Goal: Transaction & Acquisition: Purchase product/service

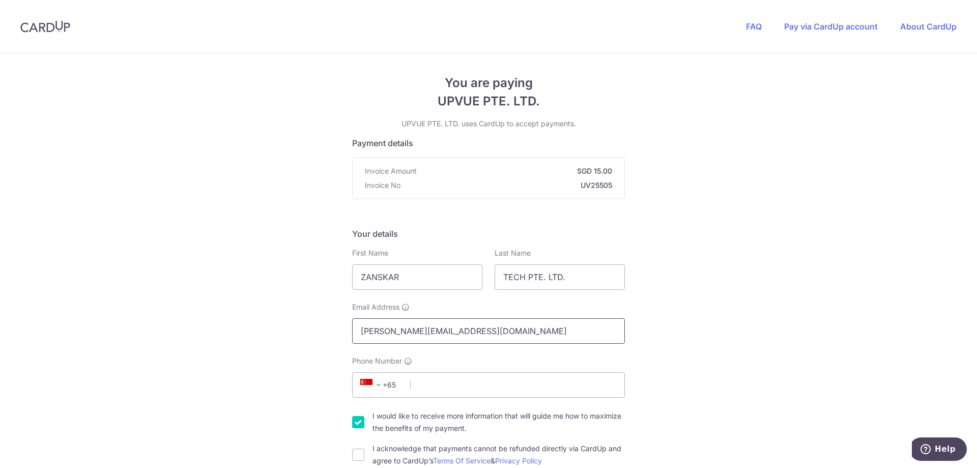
scroll to position [136, 0]
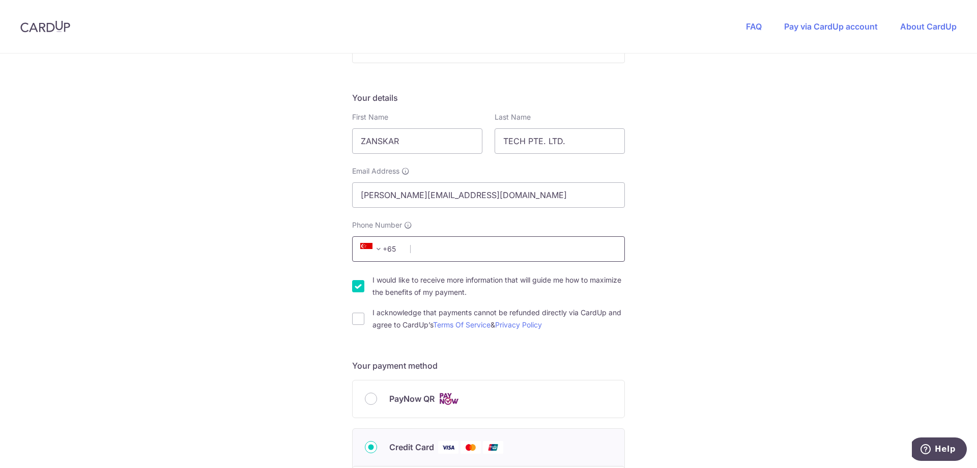
click at [418, 250] on input "Phone Number" at bounding box center [488, 248] width 273 height 25
click at [425, 250] on input "Phone Number" at bounding box center [488, 248] width 273 height 25
type input "86465250"
click at [353, 289] on input "I would like to receive more information that will guide me how to maximize the…" at bounding box center [358, 286] width 12 height 12
checkbox input "false"
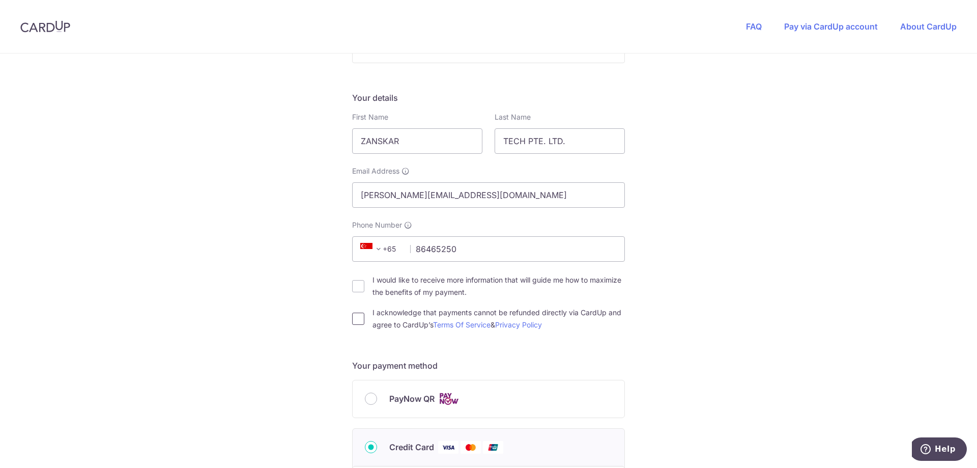
click at [355, 314] on input "I acknowledge that payments cannot be refunded directly via CardUp and agree to…" at bounding box center [358, 319] width 12 height 12
checkbox input "true"
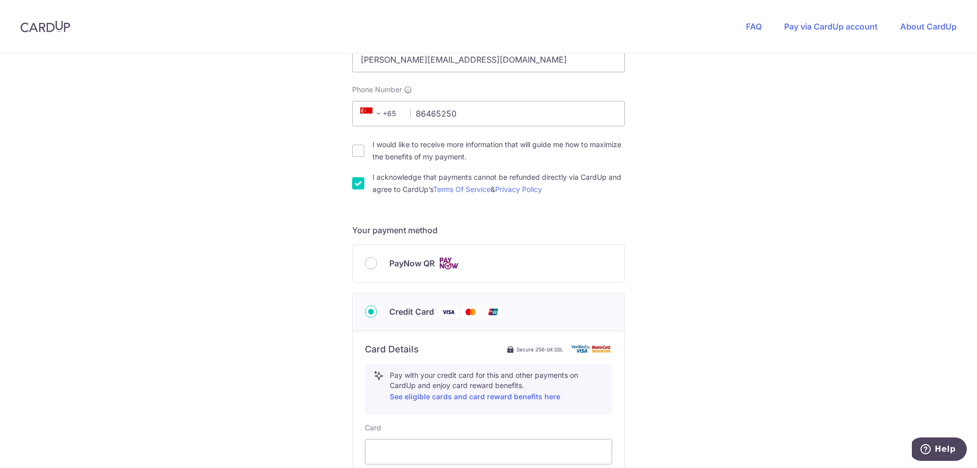
scroll to position [407, 0]
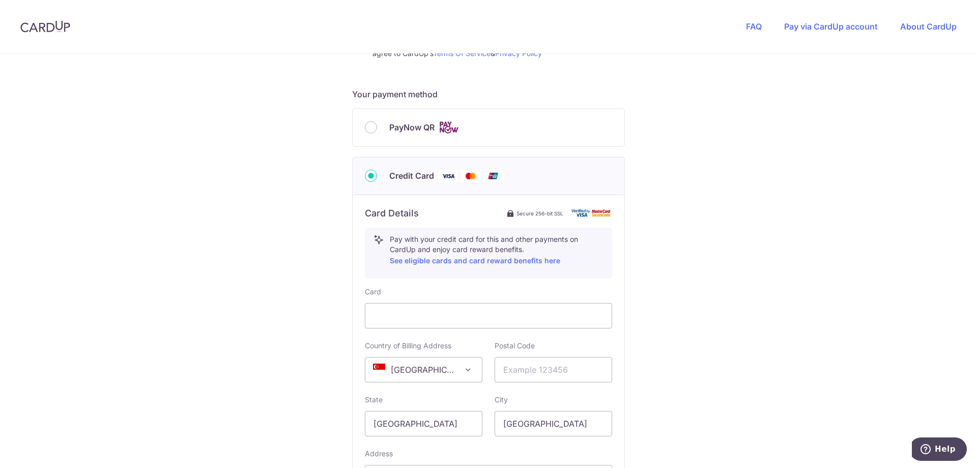
click at [670, 372] on div "You are paying UPVUE PTE. LTD. UPVUE PTE. LTD. uses CardUp to accept payments. …" at bounding box center [488, 142] width 977 height 993
click at [537, 363] on input "text" at bounding box center [554, 369] width 118 height 25
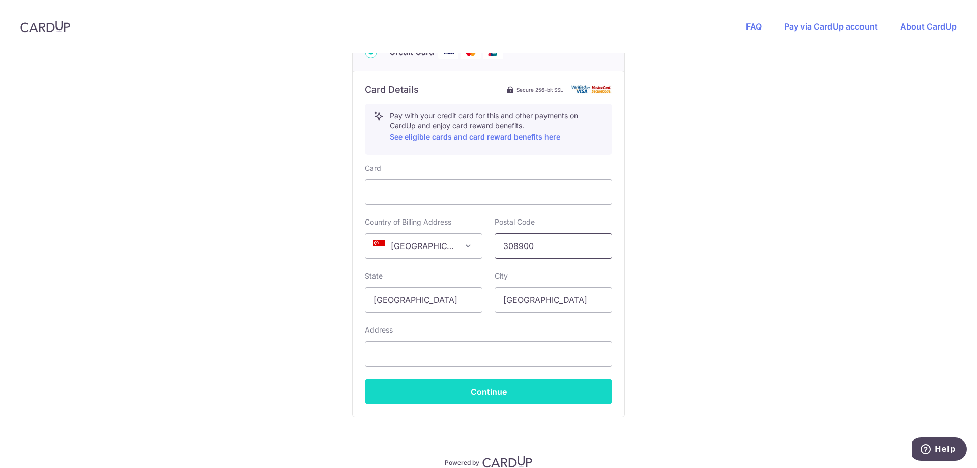
scroll to position [543, 0]
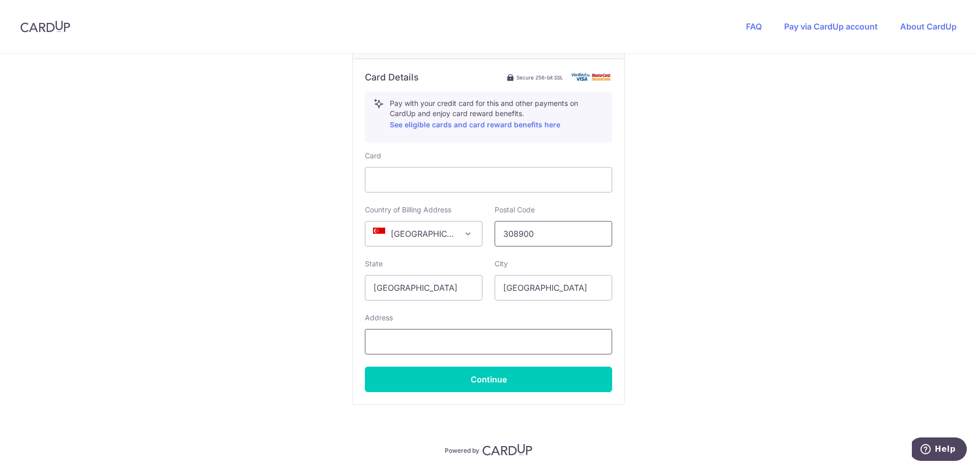
type input "308900"
click at [427, 338] on input "text" at bounding box center [488, 341] width 247 height 25
paste input "[STREET_ADDRESS]"
type input "[STREET_ADDRESS]"
click at [603, 393] on div "Card Details Secure 256-bit SSL Pay with your credit card for this and other pa…" at bounding box center [489, 232] width 272 height 346
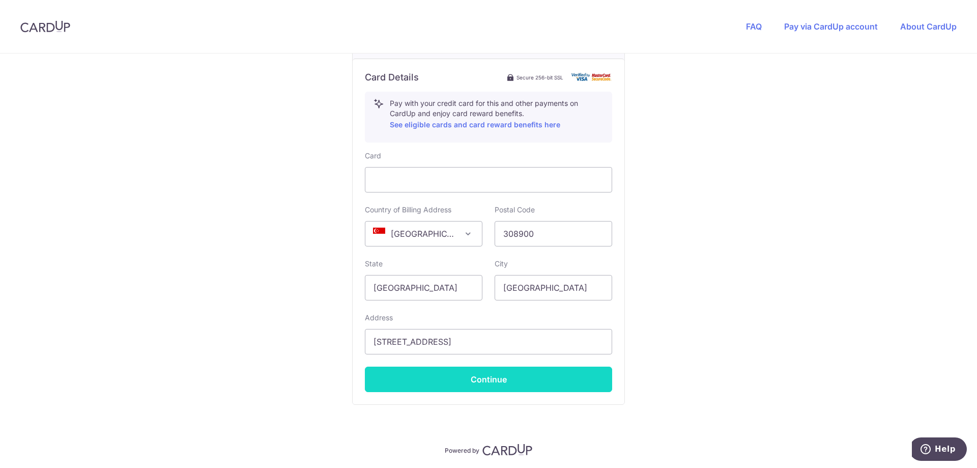
click at [593, 380] on button "Continue" at bounding box center [488, 379] width 247 height 25
type input "**** 9487"
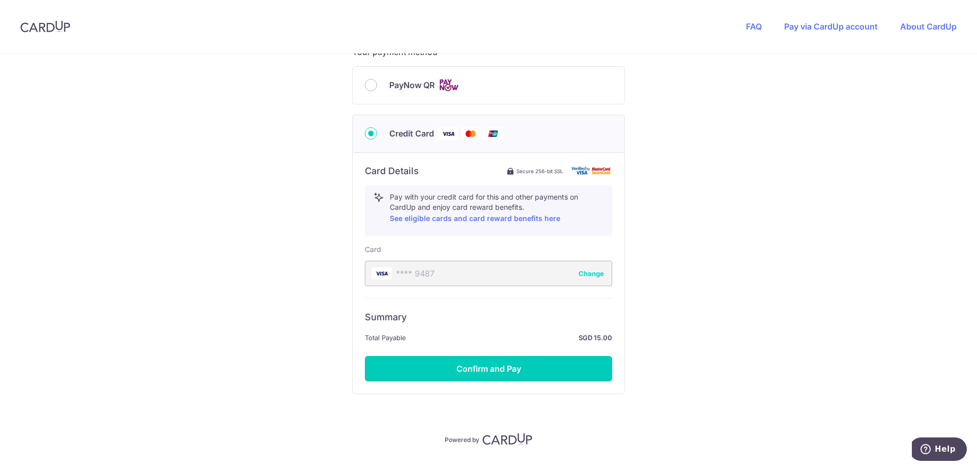
scroll to position [474, 0]
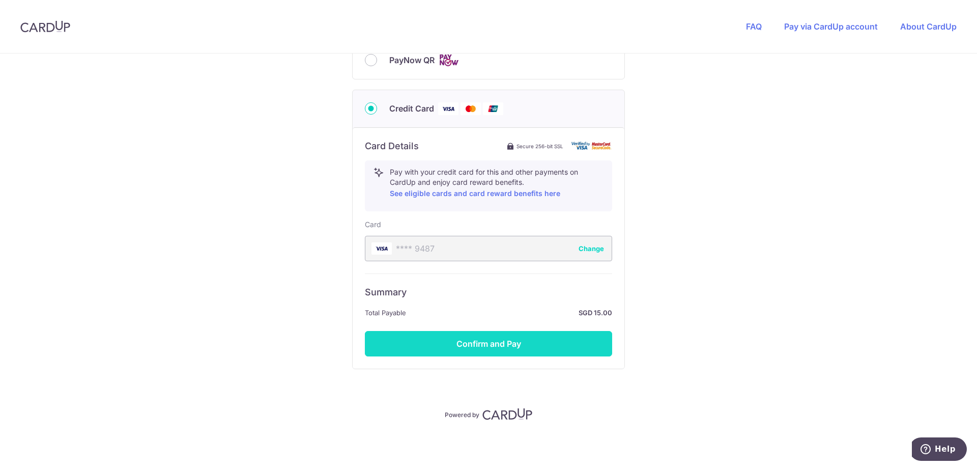
click at [482, 344] on button "Confirm and Pay" at bounding box center [488, 343] width 247 height 25
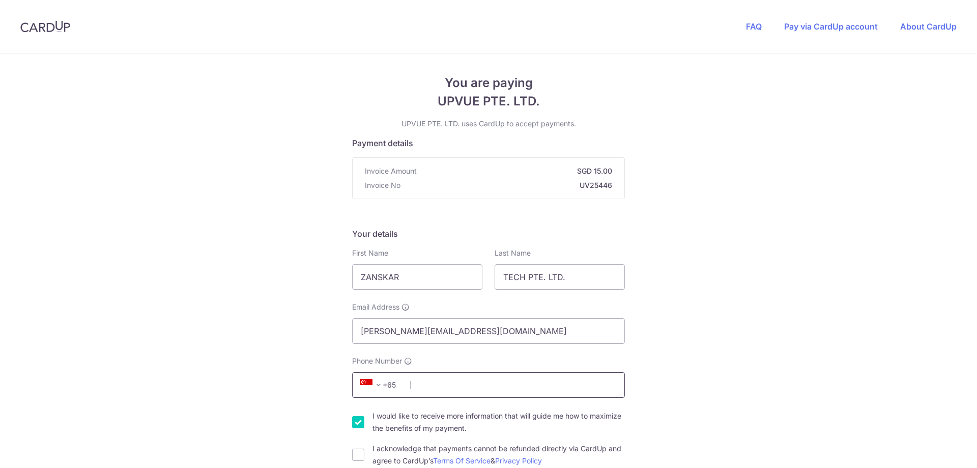
click at [450, 384] on input "Phone Number" at bounding box center [488, 384] width 273 height 25
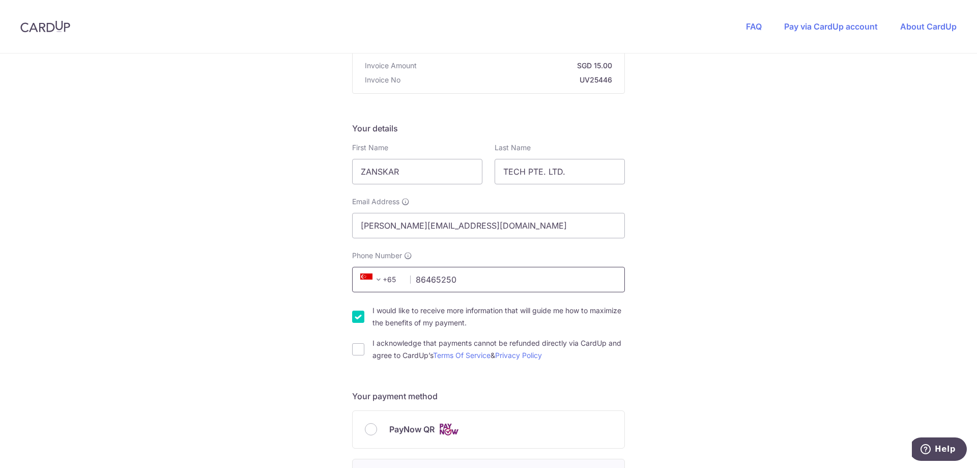
scroll to position [136, 0]
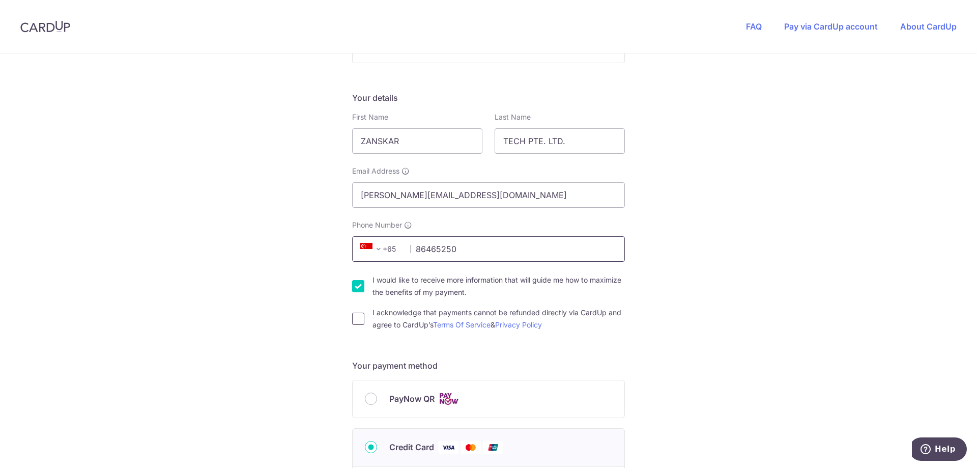
type input "86465250"
click at [359, 316] on input "I acknowledge that payments cannot be refunded directly via CardUp and agree to…" at bounding box center [358, 319] width 12 height 12
checkbox input "true"
click at [358, 284] on input "I would like to receive more information that will guide me how to maximize the…" at bounding box center [358, 286] width 12 height 12
checkbox input "false"
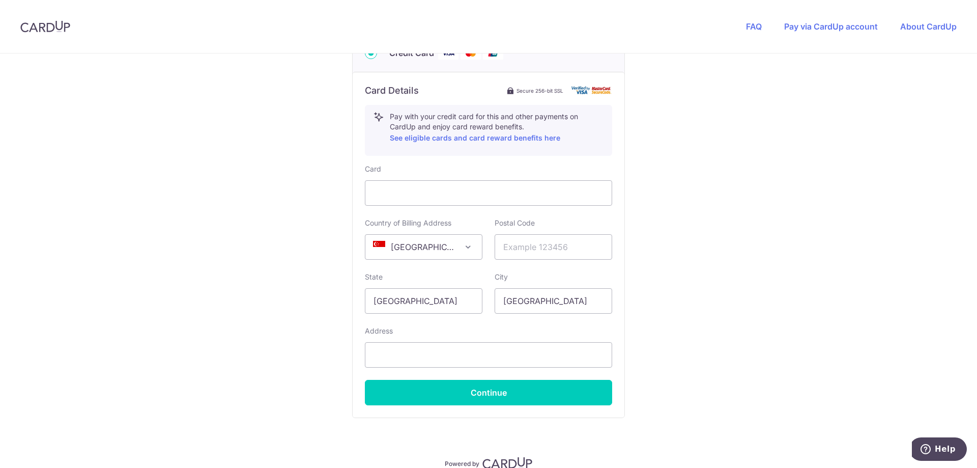
scroll to position [543, 0]
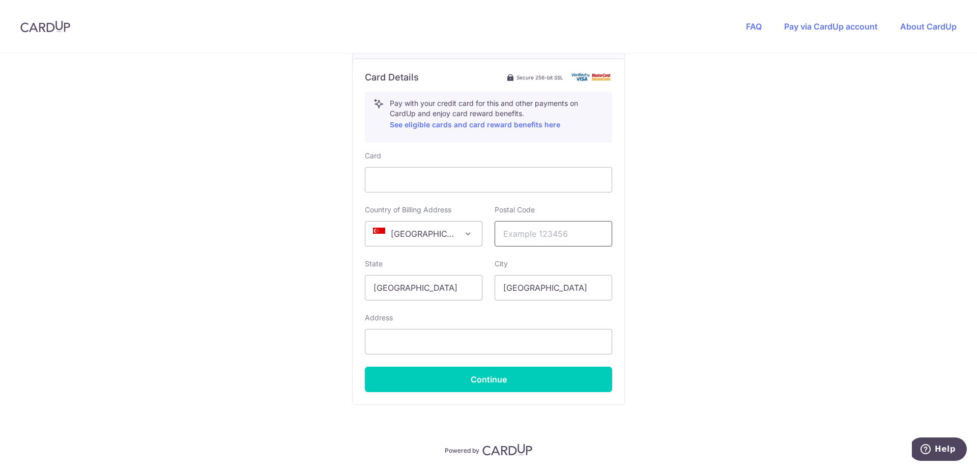
click at [534, 240] on input "text" at bounding box center [554, 233] width 118 height 25
type input "308900"
paste input "[STREET_ADDRESS]"
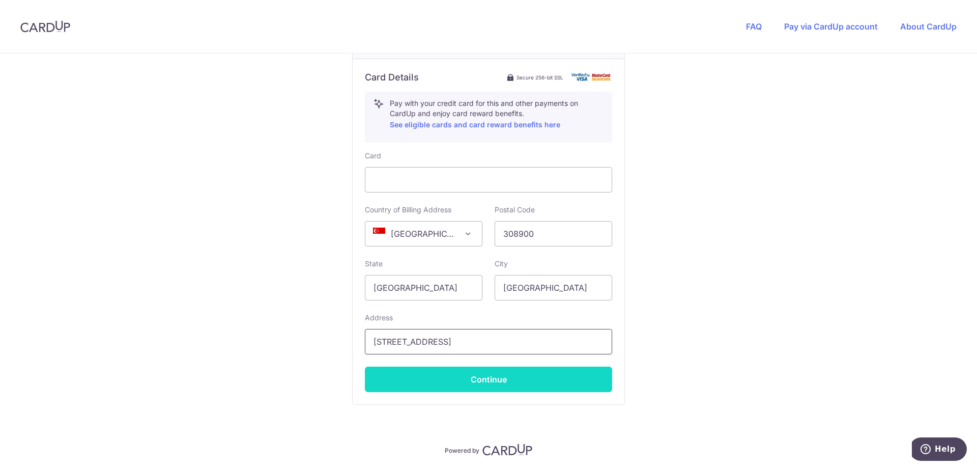
type input "[STREET_ADDRESS]"
click at [538, 387] on button "Continue" at bounding box center [488, 379] width 247 height 25
type input "**** 9487"
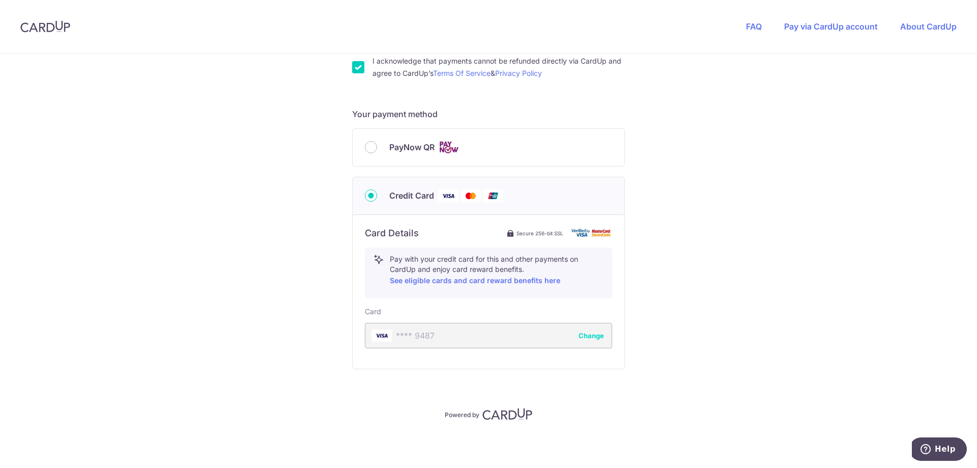
scroll to position [387, 0]
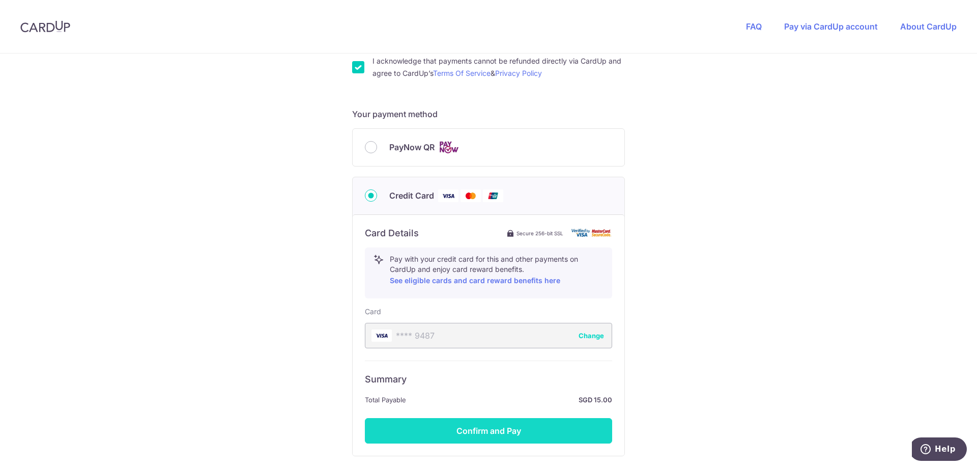
click at [479, 434] on button "Confirm and Pay" at bounding box center [488, 430] width 247 height 25
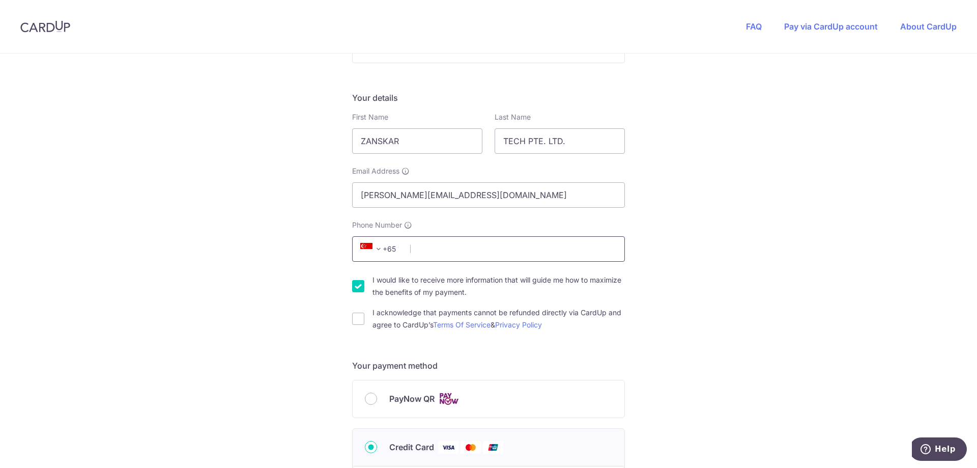
click at [486, 252] on input "Phone Number" at bounding box center [488, 248] width 273 height 25
type input "86465250"
click at [357, 288] on input "I would like to receive more information that will guide me how to maximize the…" at bounding box center [358, 286] width 12 height 12
checkbox input "false"
click at [360, 317] on input "I acknowledge that payments cannot be refunded directly via CardUp and agree to…" at bounding box center [358, 319] width 12 height 12
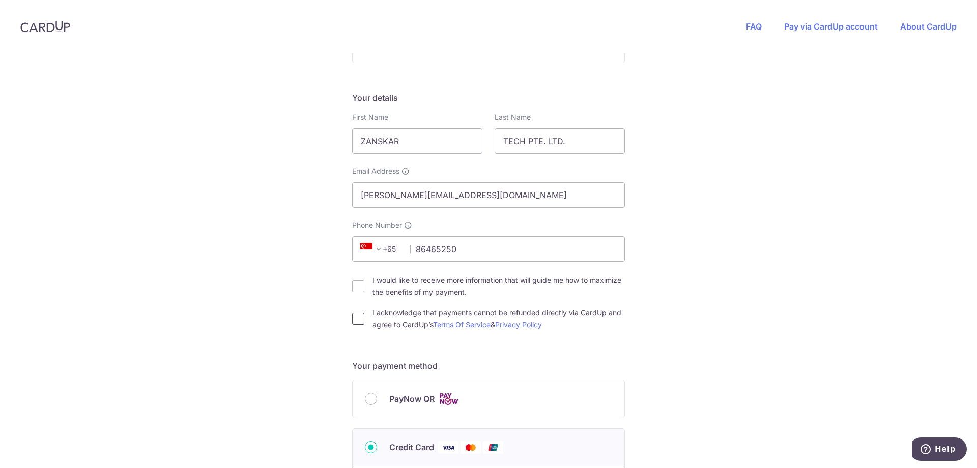
checkbox input "true"
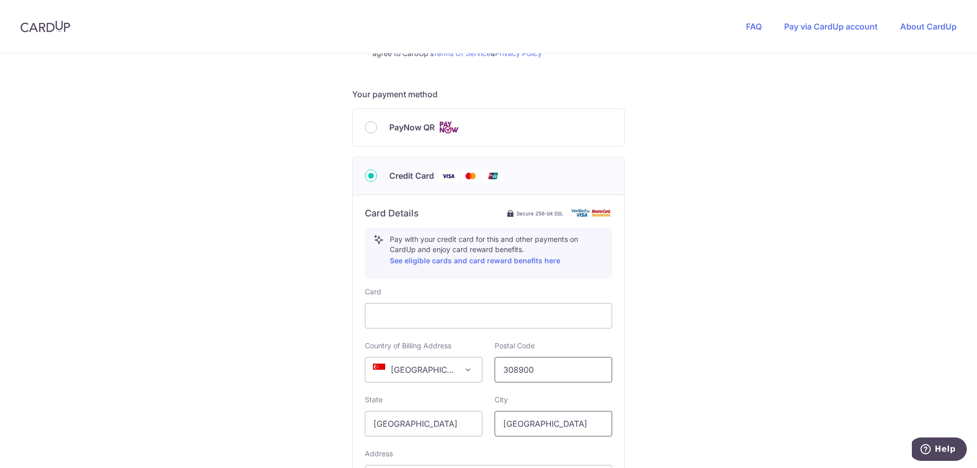
scroll to position [543, 0]
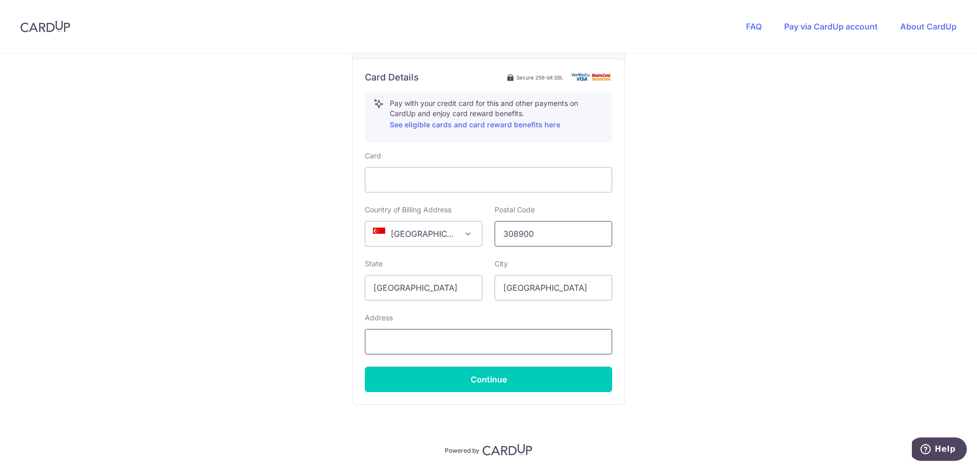
type input "308900"
click at [465, 346] on input "text" at bounding box center [488, 341] width 247 height 25
paste input "[STREET_ADDRESS]"
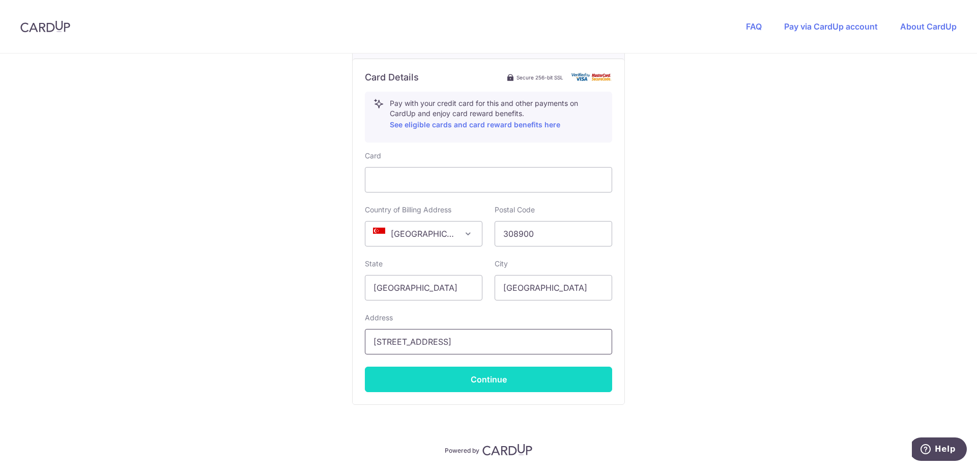
type input "[STREET_ADDRESS]"
click at [451, 383] on button "Continue" at bounding box center [488, 379] width 247 height 25
type input "**** 9487"
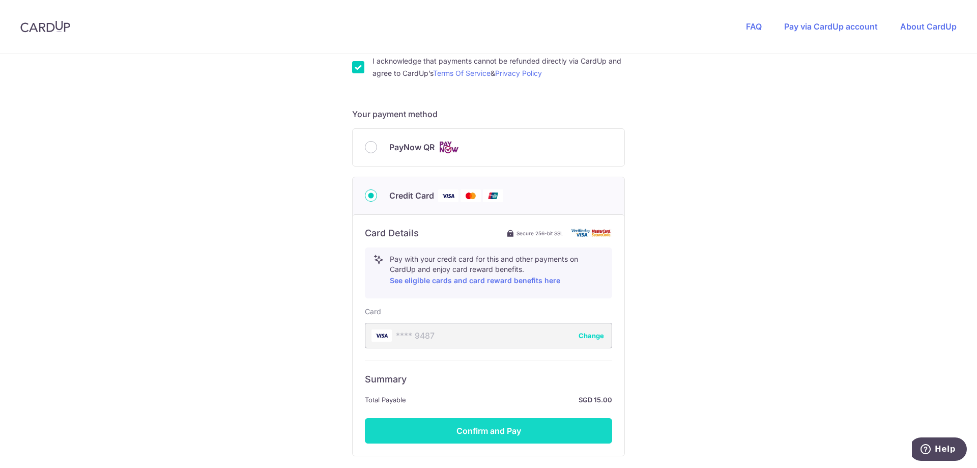
click at [425, 423] on button "Confirm and Pay" at bounding box center [488, 430] width 247 height 25
